Goal: Find specific page/section: Find specific page/section

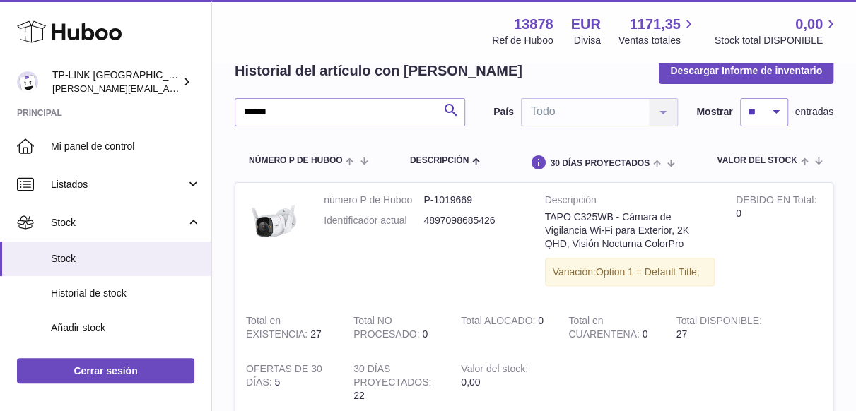
drag, startPoint x: 301, startPoint y: 114, endPoint x: 212, endPoint y: 109, distance: 89.2
click at [212, 109] on div "Mi Huboo – Informe histórico Historial del artículo con Huboo Descargar Informe…" at bounding box center [534, 226] width 644 height 466
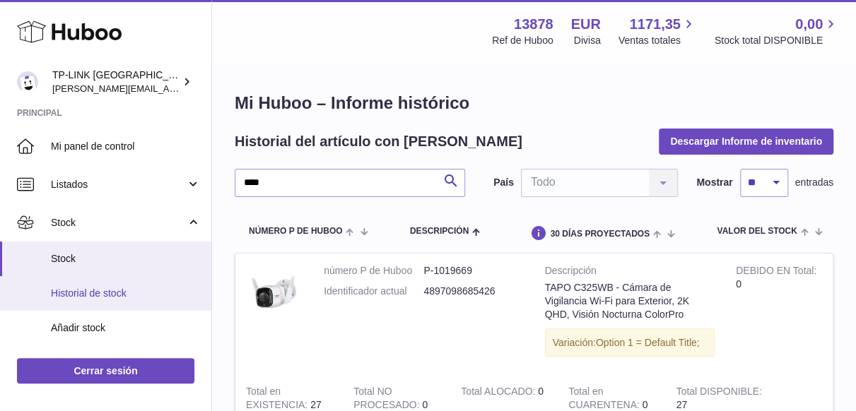
scroll to position [141, 0]
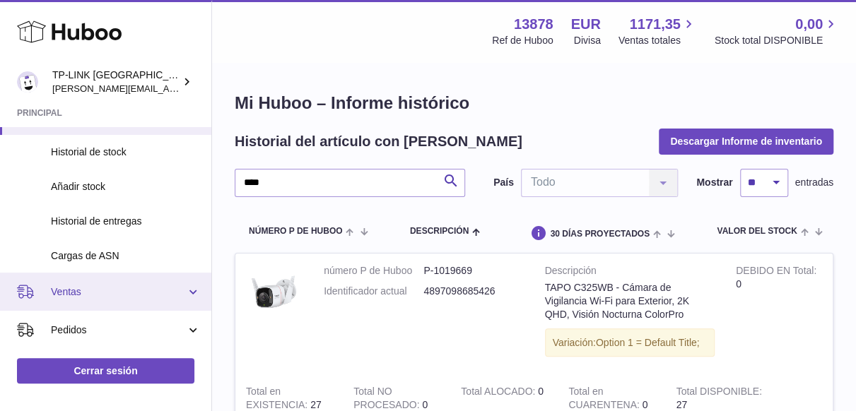
type input "****"
click at [182, 292] on span "Ventas" at bounding box center [118, 291] width 135 height 13
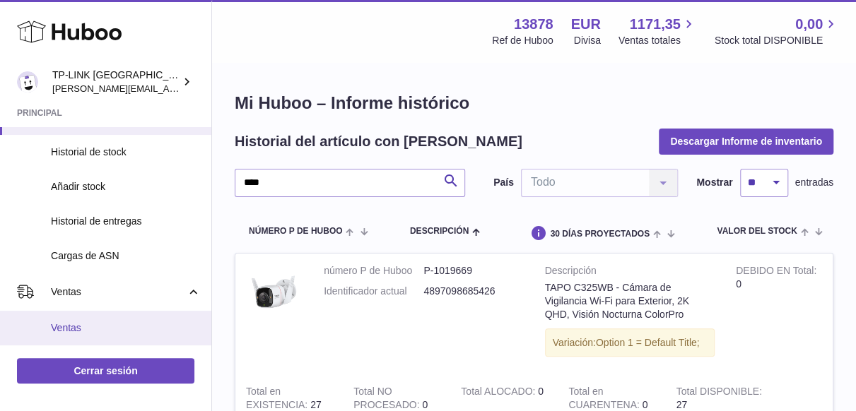
click at [73, 326] on span "Ventas" at bounding box center [126, 328] width 150 height 13
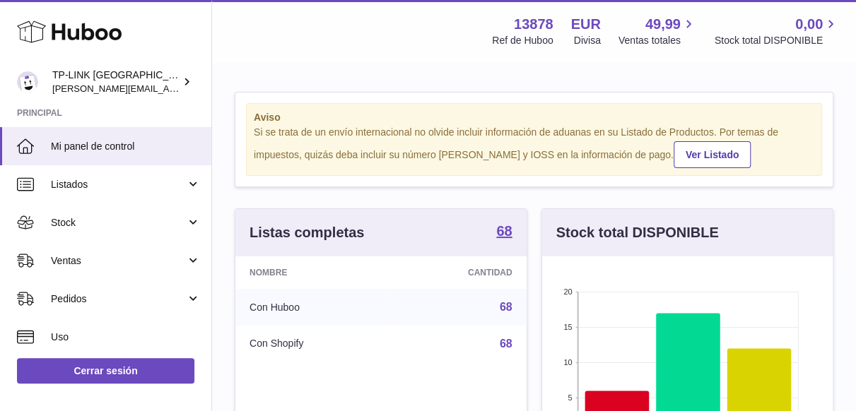
scroll to position [220, 291]
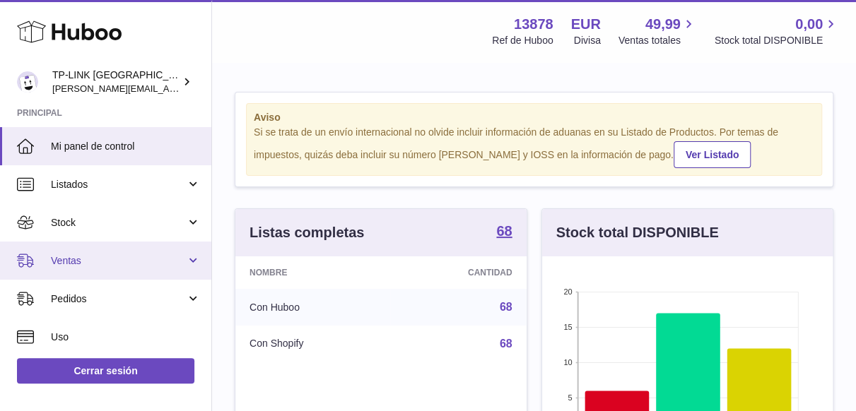
click at [190, 264] on link "Ventas" at bounding box center [105, 261] width 211 height 38
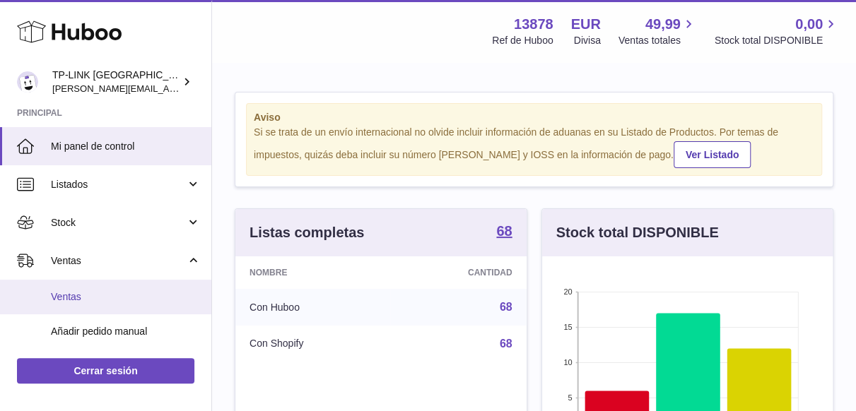
click at [100, 300] on span "Ventas" at bounding box center [126, 296] width 150 height 13
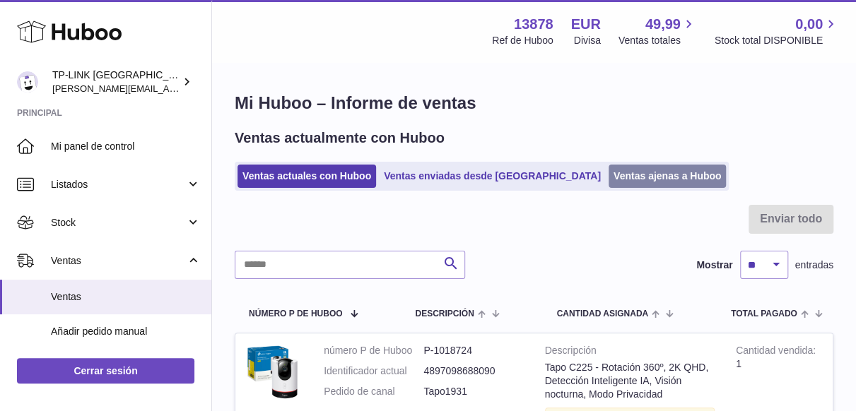
click at [608, 180] on link "Ventas ajenas a Huboo" at bounding box center [667, 176] width 118 height 23
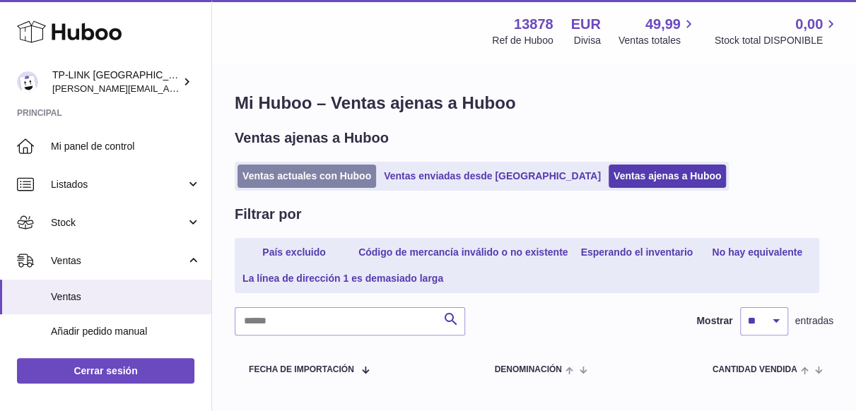
click at [310, 172] on link "Ventas actuales con Huboo" at bounding box center [306, 176] width 139 height 23
